Goal: Information Seeking & Learning: Learn about a topic

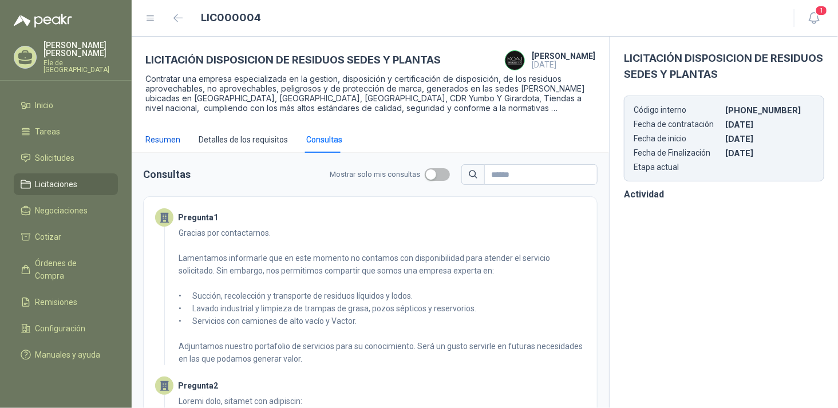
click at [166, 138] on div "Resumen" at bounding box center [162, 139] width 35 height 13
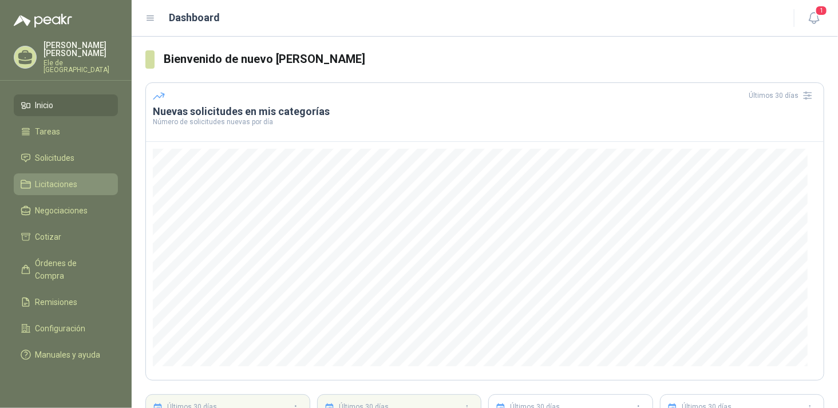
click at [52, 184] on link "Licitaciones" at bounding box center [66, 184] width 104 height 22
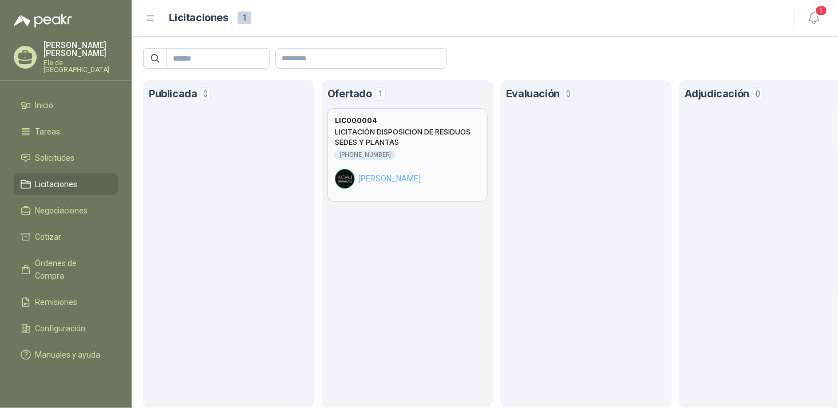
click at [373, 145] on h2 "LICITACIÓN DISPOSICION DE RESIDUOS SEDES Y PLANTAS" at bounding box center [407, 136] width 145 height 21
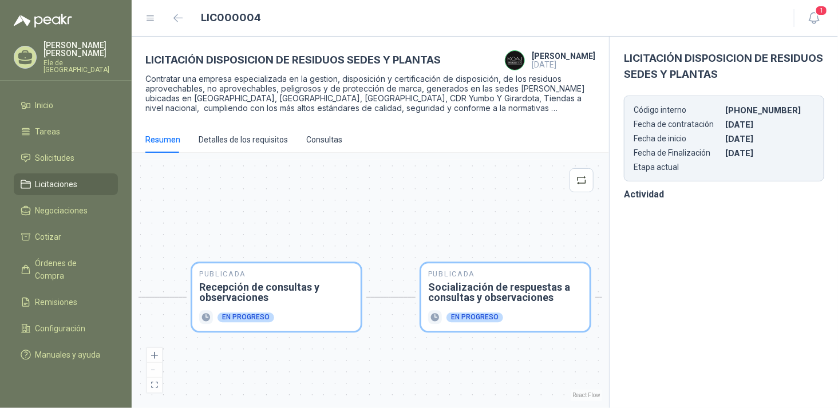
drag, startPoint x: 424, startPoint y: 197, endPoint x: 302, endPoint y: 209, distance: 122.4
click at [302, 209] on div "Publicada Envío de invitación a oferentes Finalizado Publicada Recepción de con…" at bounding box center [369, 280] width 463 height 241
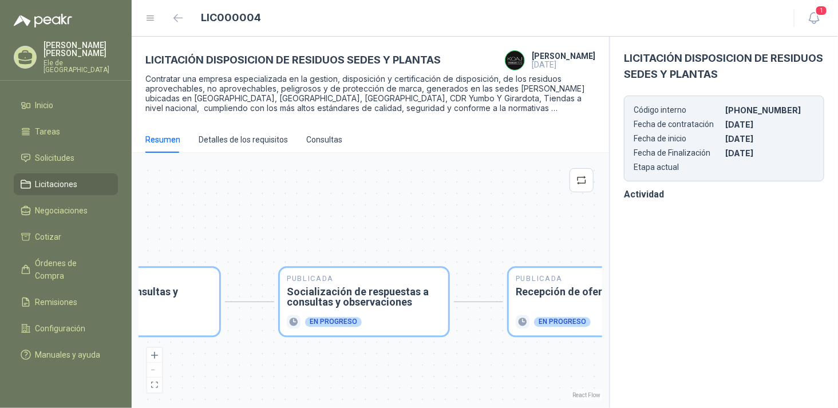
drag, startPoint x: 458, startPoint y: 203, endPoint x: 340, endPoint y: 207, distance: 117.3
click at [340, 207] on div "Publicada Envío de invitación a oferentes Finalizado Publicada Recepción de con…" at bounding box center [369, 280] width 463 height 241
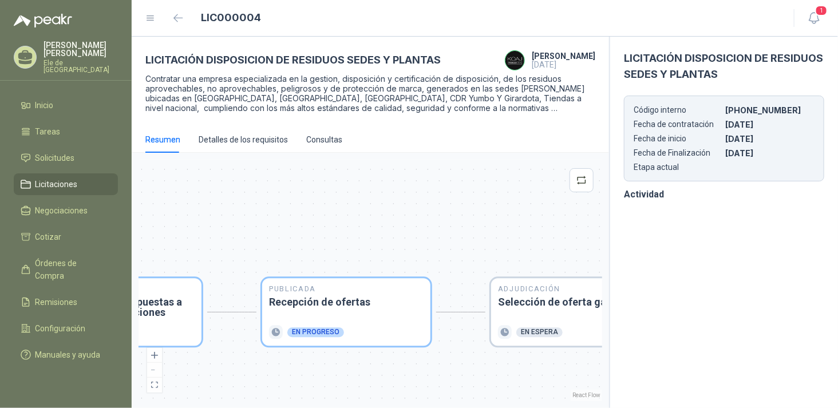
drag, startPoint x: 461, startPoint y: 202, endPoint x: 206, endPoint y: 212, distance: 254.8
click at [206, 212] on div "Publicada Envío de invitación a oferentes Finalizado Publicada Recepción de con…" at bounding box center [369, 280] width 463 height 241
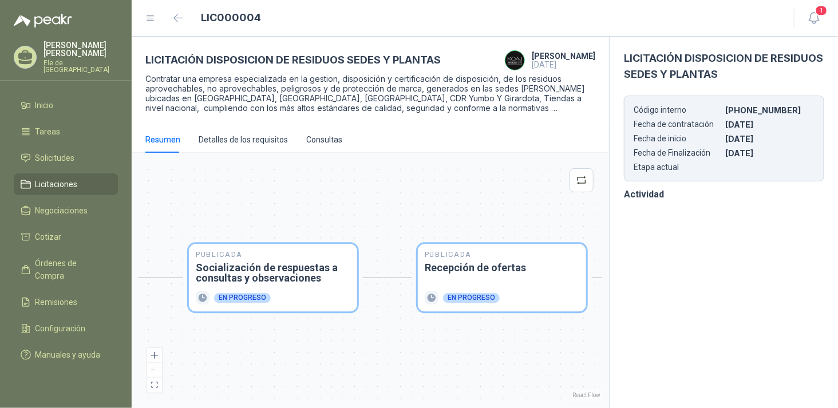
drag, startPoint x: 327, startPoint y: 203, endPoint x: 487, endPoint y: 169, distance: 163.0
click at [487, 169] on div "Publicada Envío de invitación a oferentes Finalizado Publicada Recepción de con…" at bounding box center [369, 280] width 463 height 241
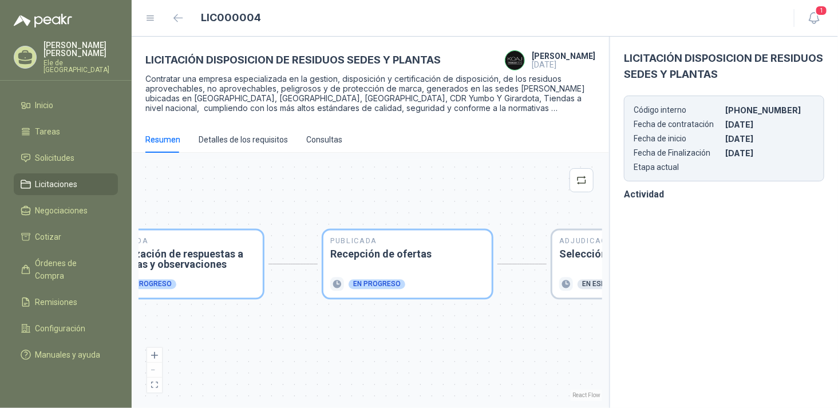
drag, startPoint x: 391, startPoint y: 198, endPoint x: 282, endPoint y: 184, distance: 109.6
click at [289, 184] on div "Publicada Envío de invitación a oferentes Finalizado Publicada Recepción de con…" at bounding box center [369, 280] width 463 height 241
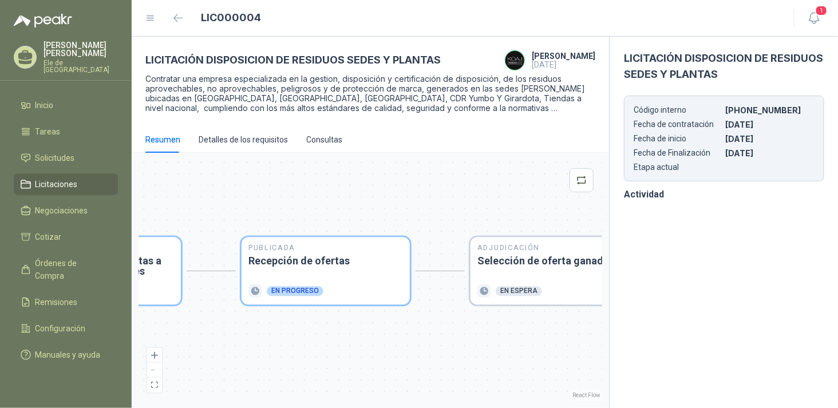
drag, startPoint x: 451, startPoint y: 180, endPoint x: 376, endPoint y: 187, distance: 74.7
click at [376, 187] on div "Publicada Envío de invitación a oferentes Finalizado Publicada Recepción de con…" at bounding box center [369, 280] width 463 height 241
click at [350, 271] on div "Publicada Recepción de ofertas En progreso" at bounding box center [325, 271] width 154 height 54
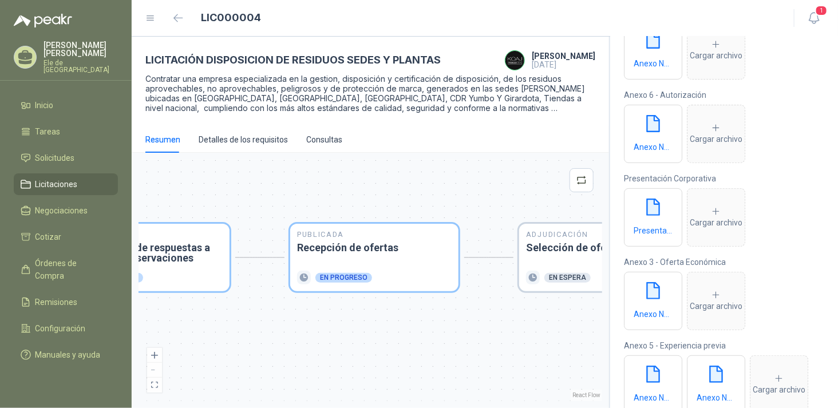
scroll to position [191, 0]
